Goal: Task Accomplishment & Management: Manage account settings

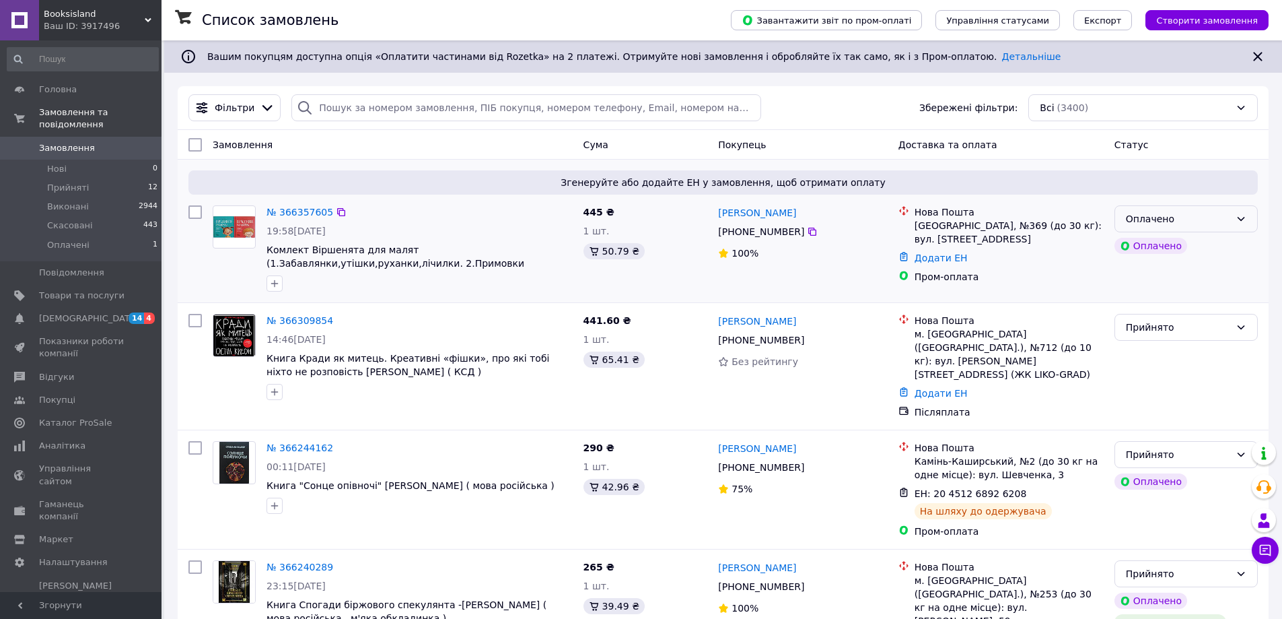
click at [1243, 216] on icon at bounding box center [1241, 218] width 11 height 11
click at [1166, 249] on li "Прийнято" at bounding box center [1186, 248] width 142 height 24
click at [378, 266] on span "Комлект Віршенята для малят (1.Забавлянки,утішки,руханки,лічилки. 2.Примовки ,п…" at bounding box center [396, 263] width 258 height 38
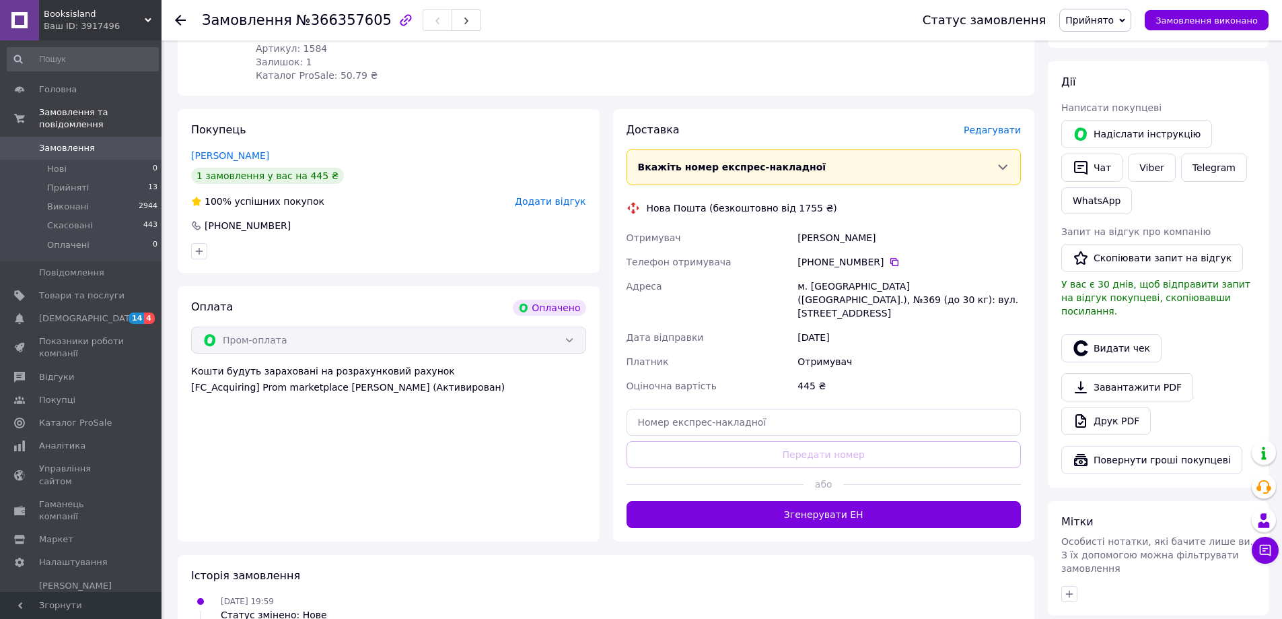
scroll to position [539, 0]
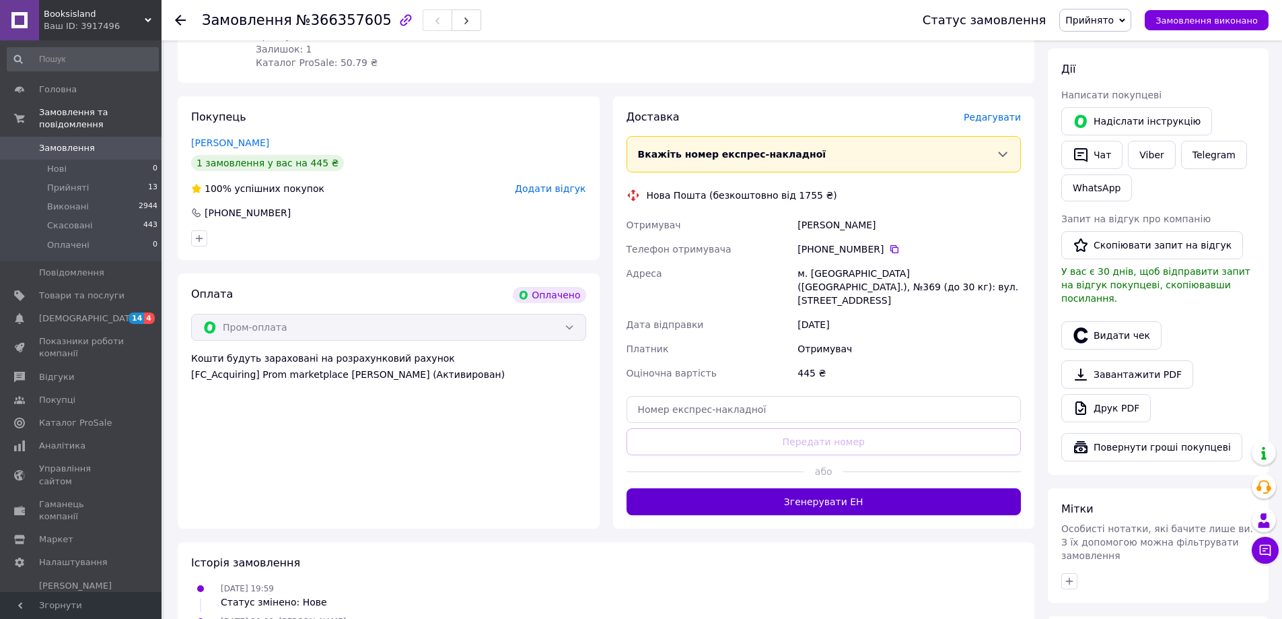
click at [860, 488] on button "Згенерувати ЕН" at bounding box center [824, 501] width 395 height 27
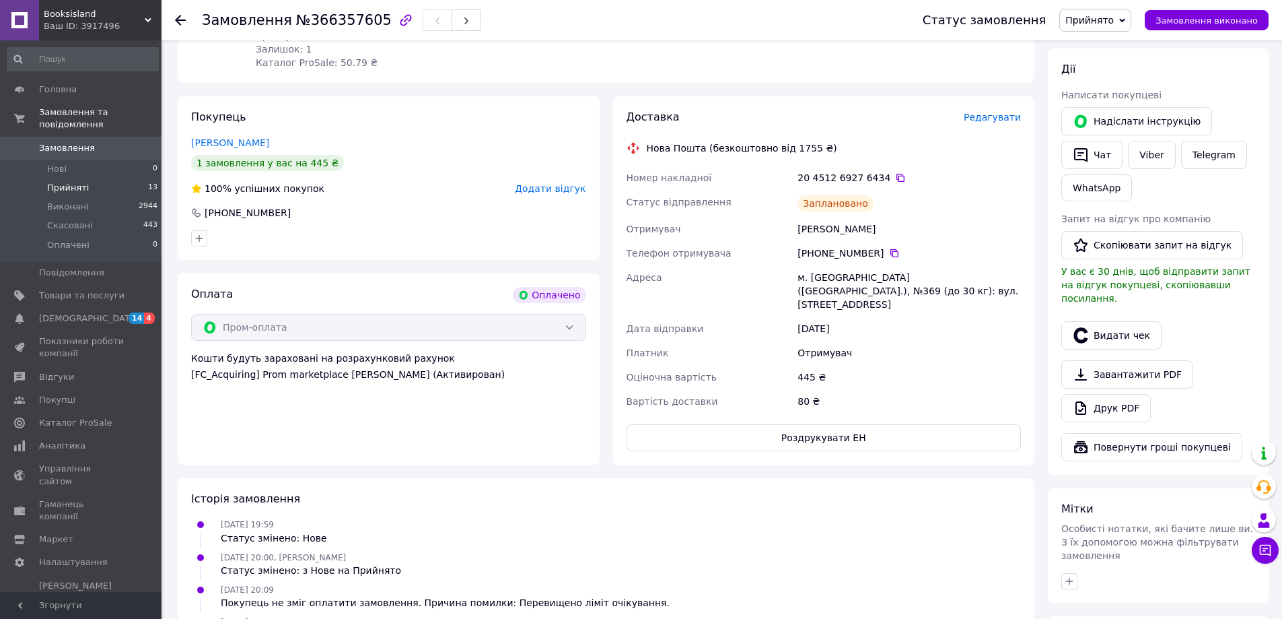
click at [57, 182] on span "Прийняті" at bounding box center [68, 188] width 42 height 12
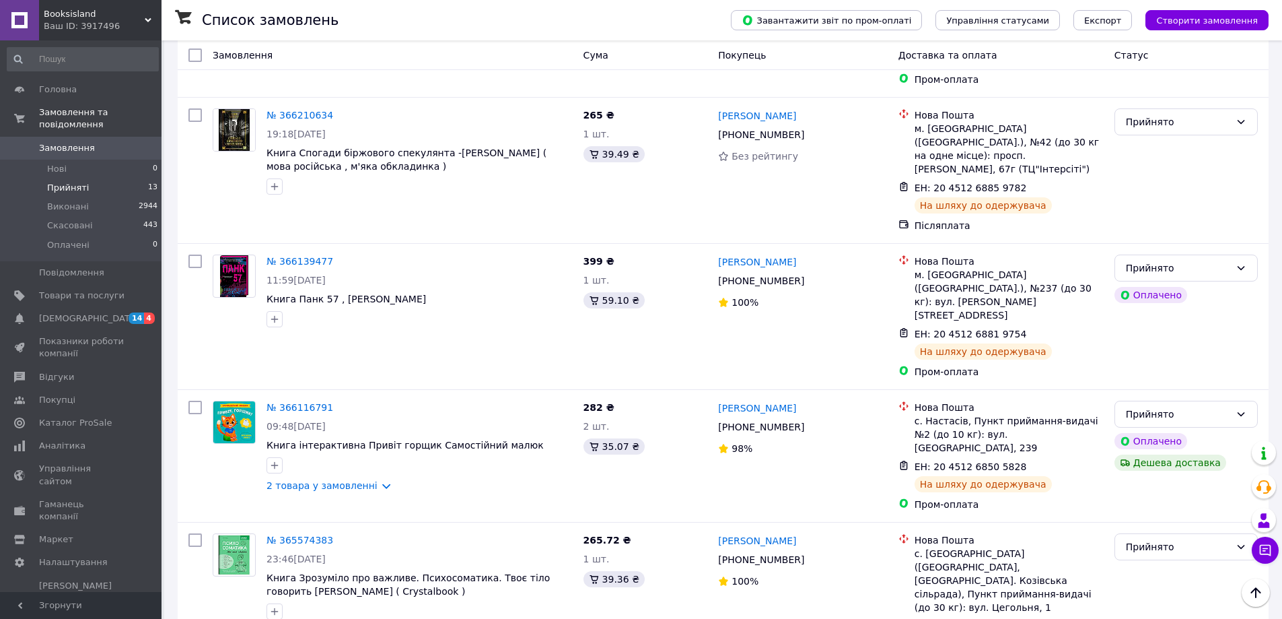
scroll to position [808, 0]
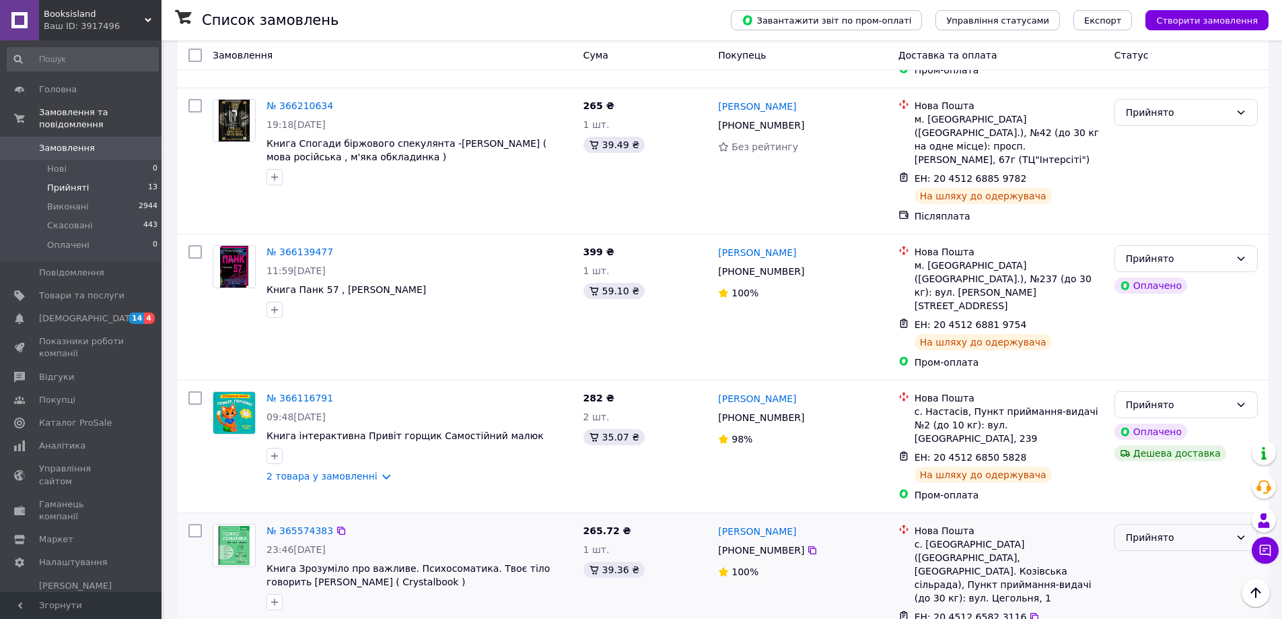
click at [1242, 535] on icon at bounding box center [1241, 537] width 7 height 4
click at [1173, 454] on li "Виконано" at bounding box center [1186, 459] width 142 height 24
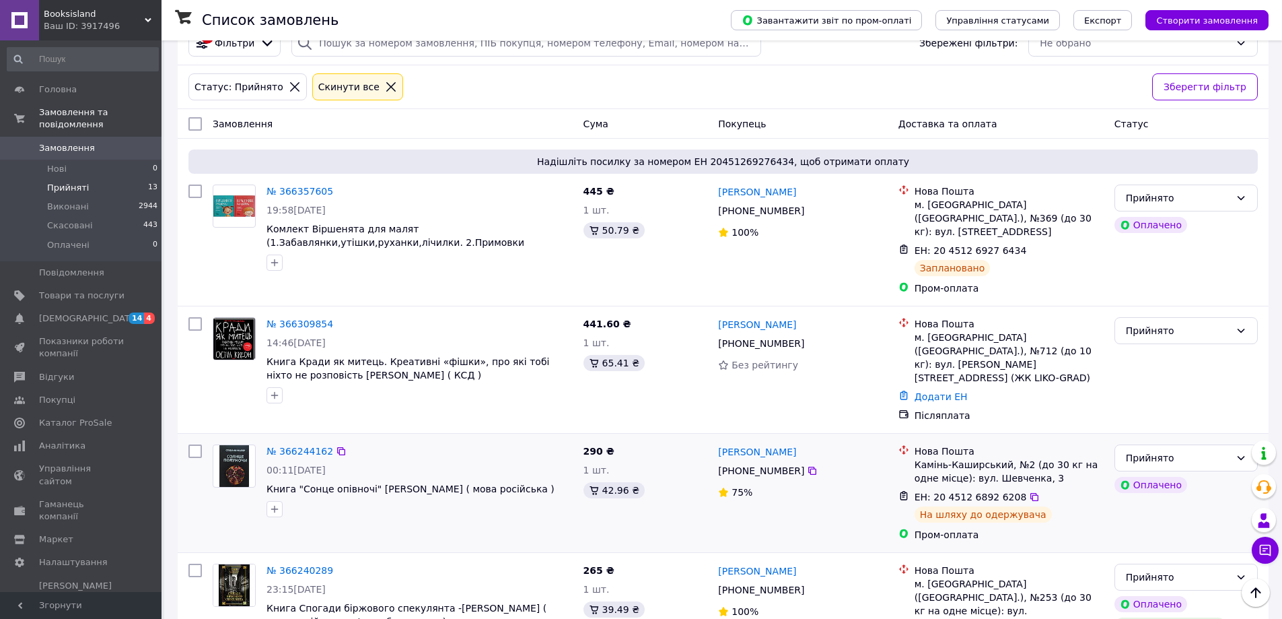
scroll to position [0, 0]
